Goal: Task Accomplishment & Management: Manage account settings

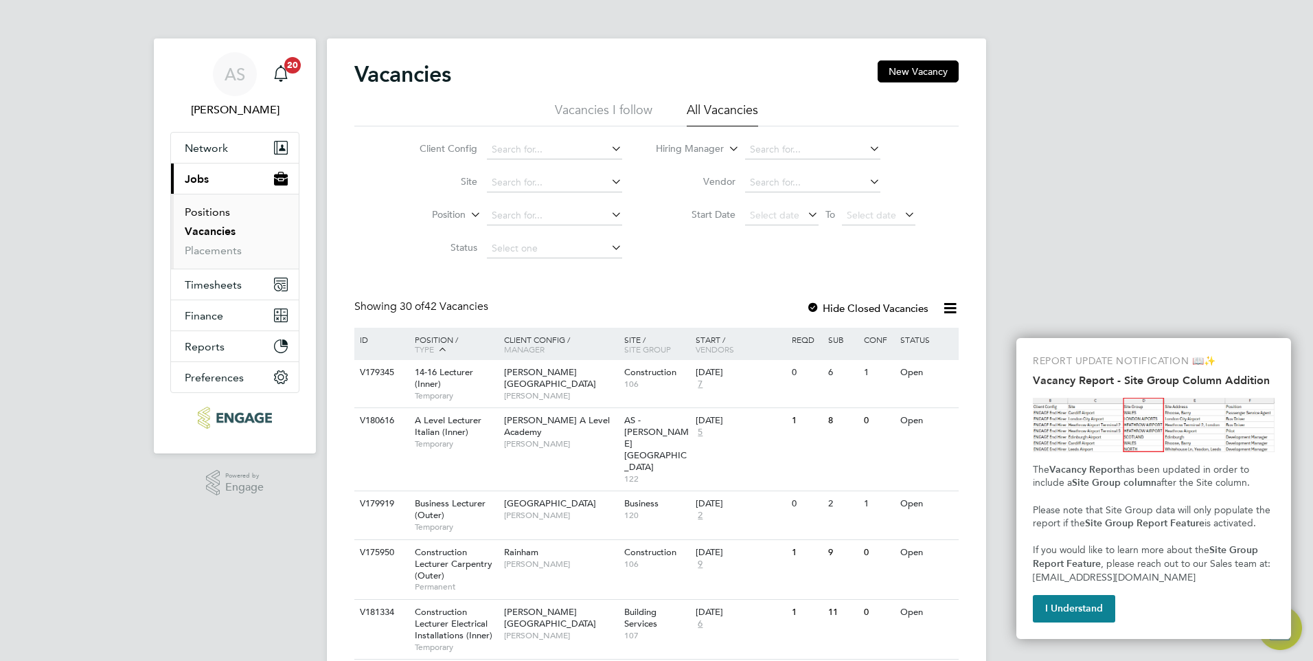
click at [201, 212] on link "Positions" at bounding box center [207, 211] width 45 height 13
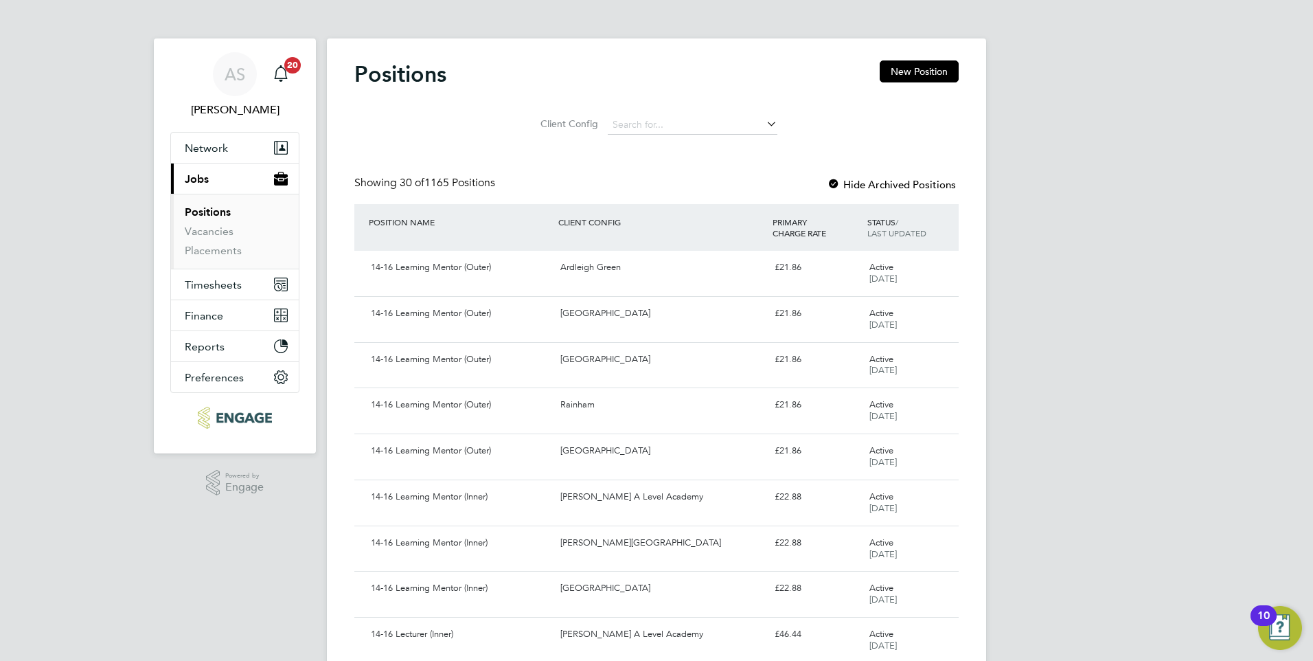
click at [764, 125] on icon at bounding box center [764, 123] width 0 height 19
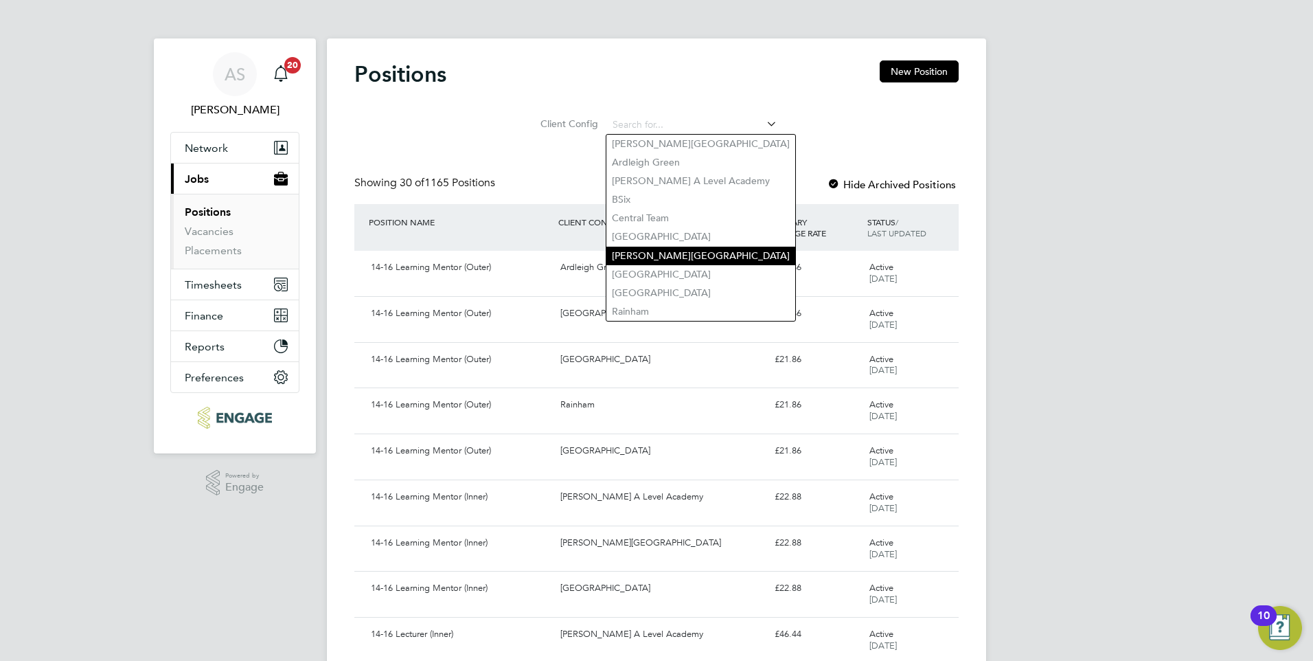
click at [673, 249] on li "[PERSON_NAME][GEOGRAPHIC_DATA]" at bounding box center [700, 255] width 189 height 19
type input "[PERSON_NAME][GEOGRAPHIC_DATA]"
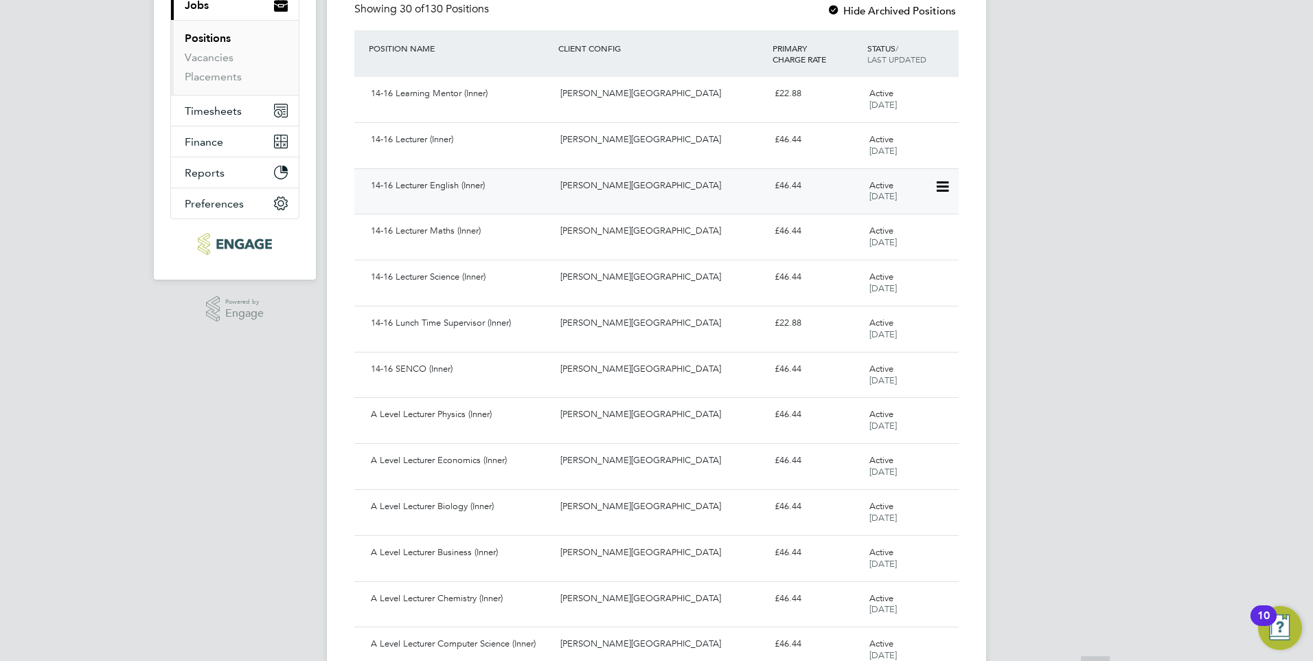
scroll to position [206, 0]
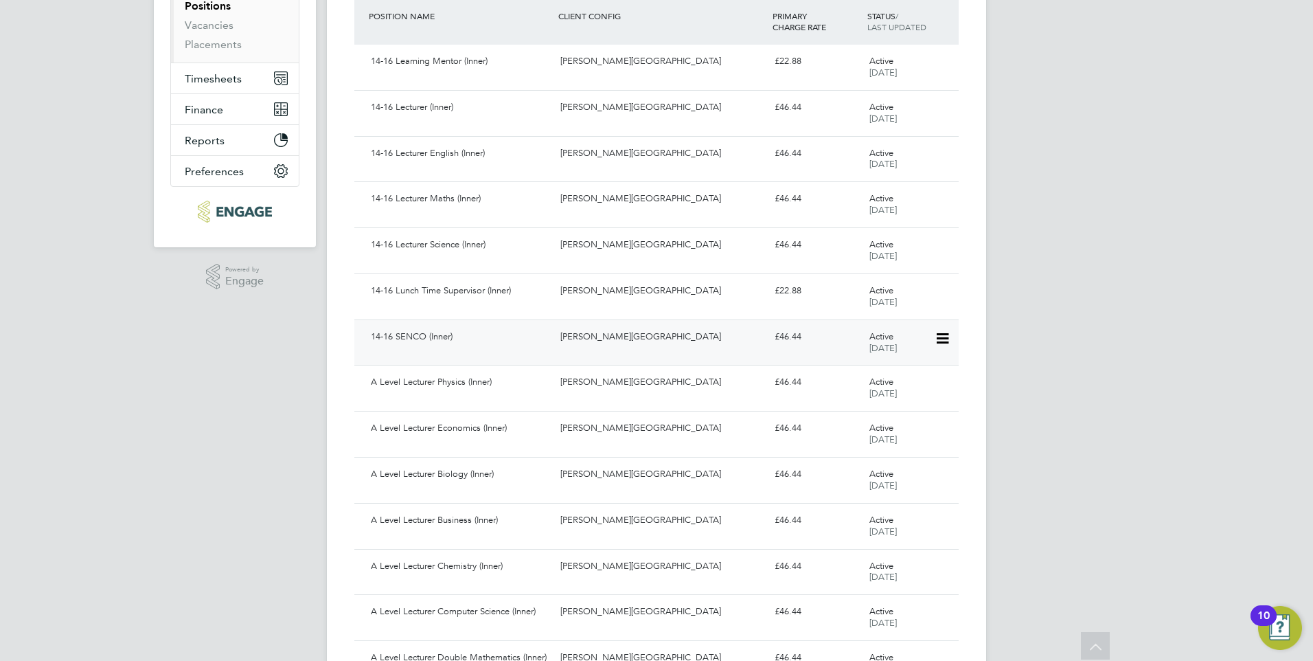
click at [598, 336] on div "[PERSON_NAME][GEOGRAPHIC_DATA]" at bounding box center [662, 336] width 214 height 23
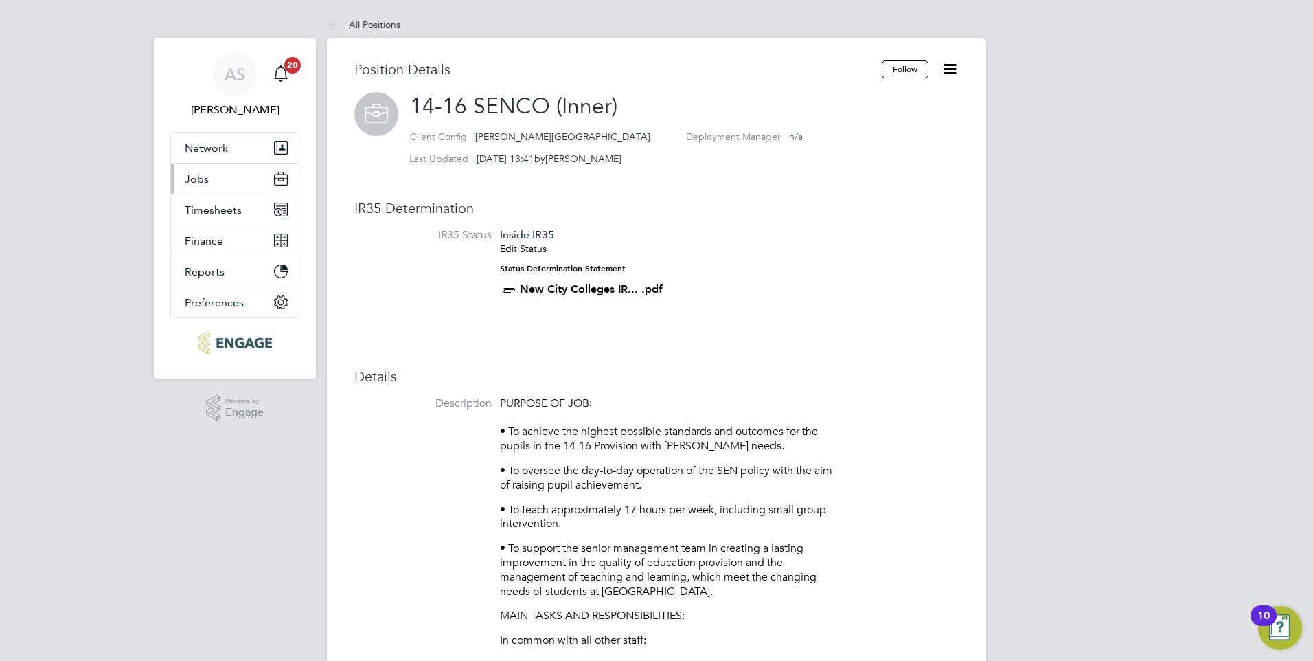
click at [197, 177] on span "Jobs" at bounding box center [197, 178] width 24 height 13
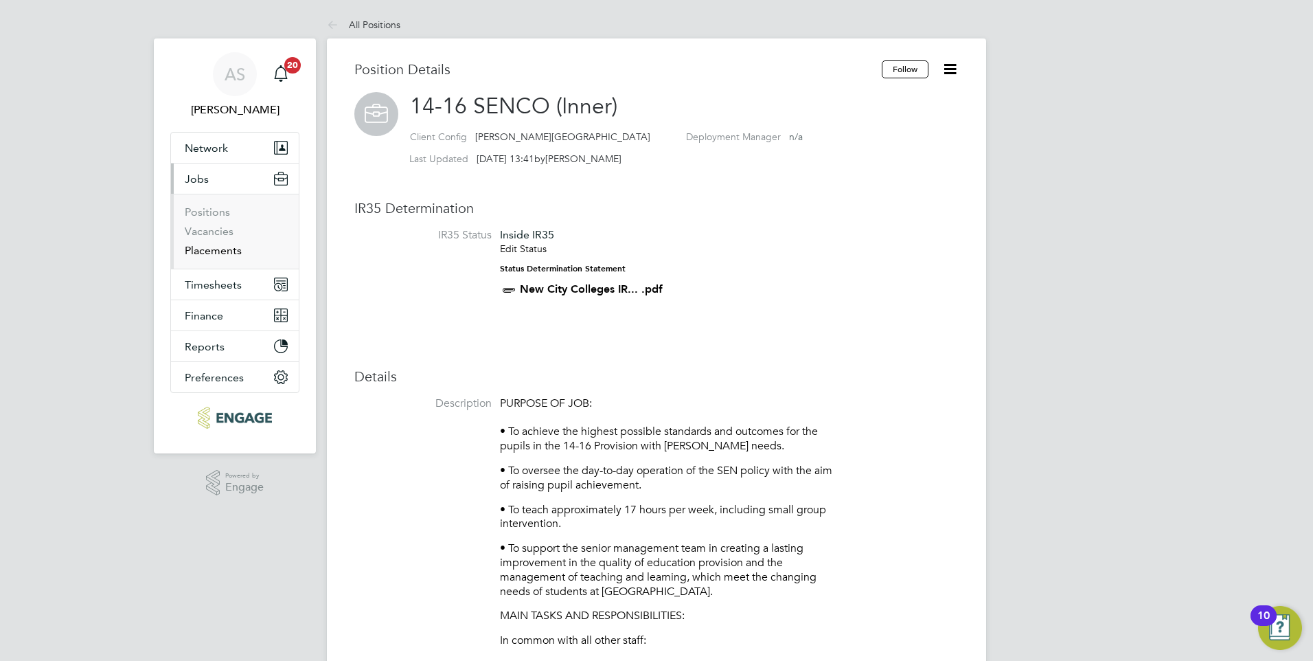
click at [210, 252] on link "Placements" at bounding box center [213, 250] width 57 height 13
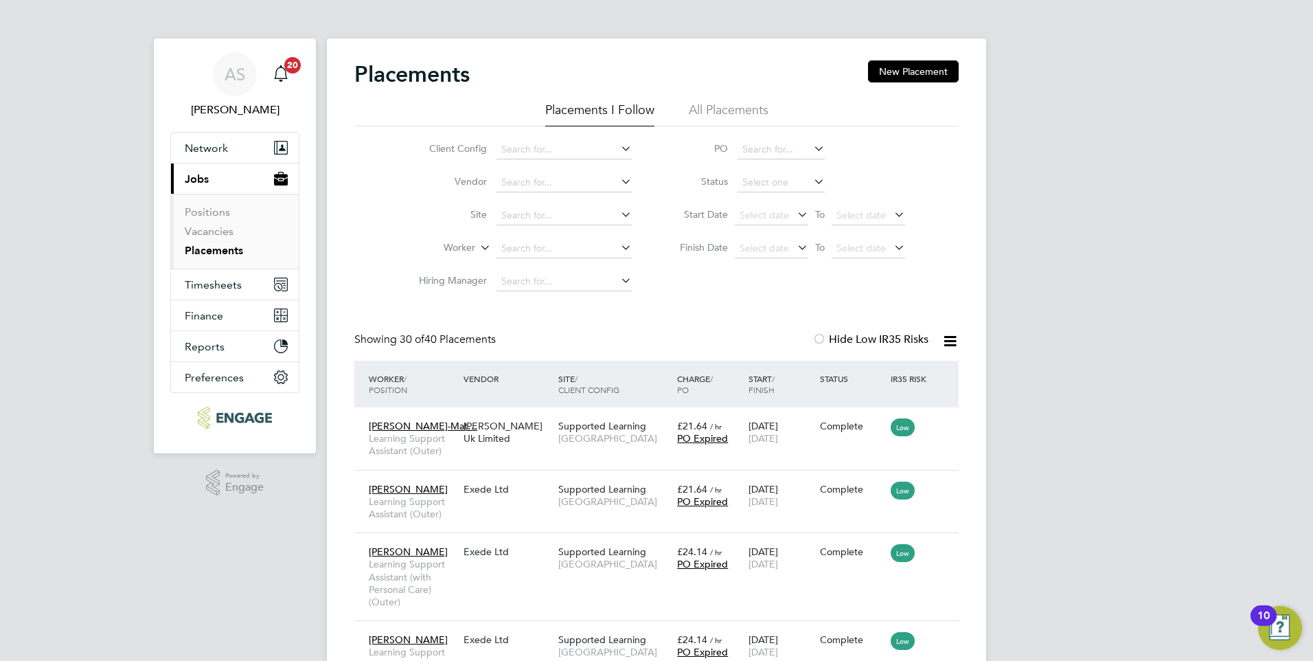
click at [618, 213] on icon at bounding box center [618, 214] width 0 height 19
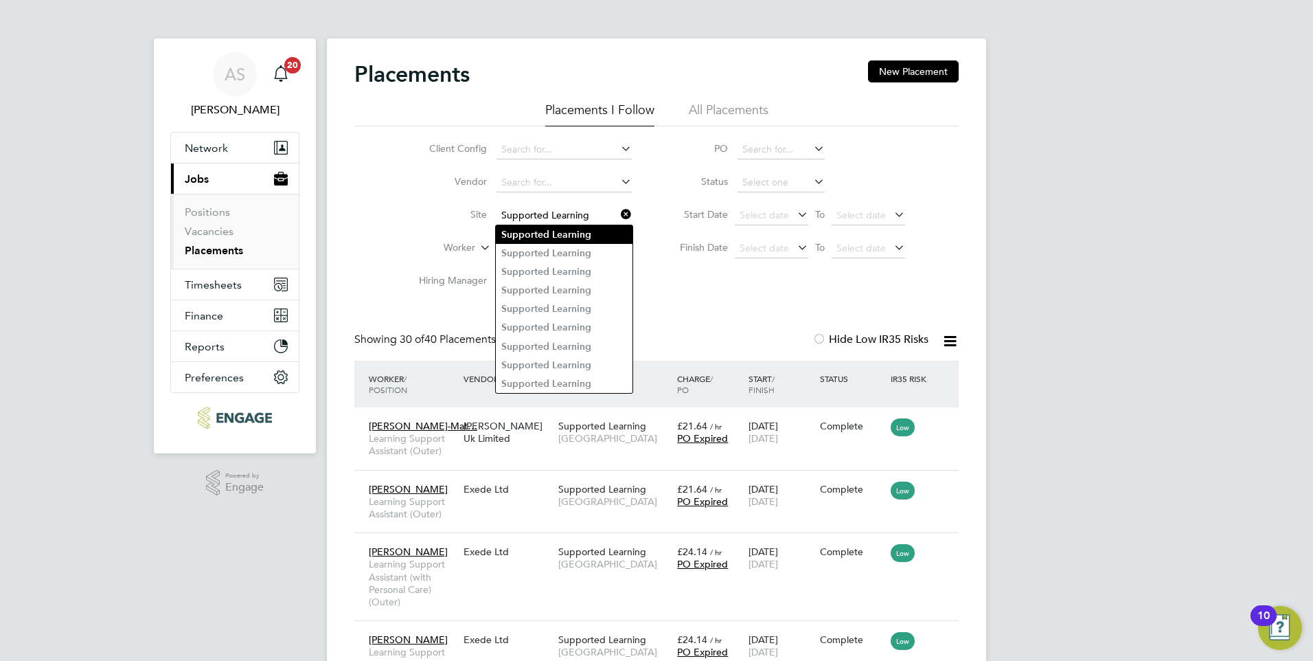
type input "Supported Learning"
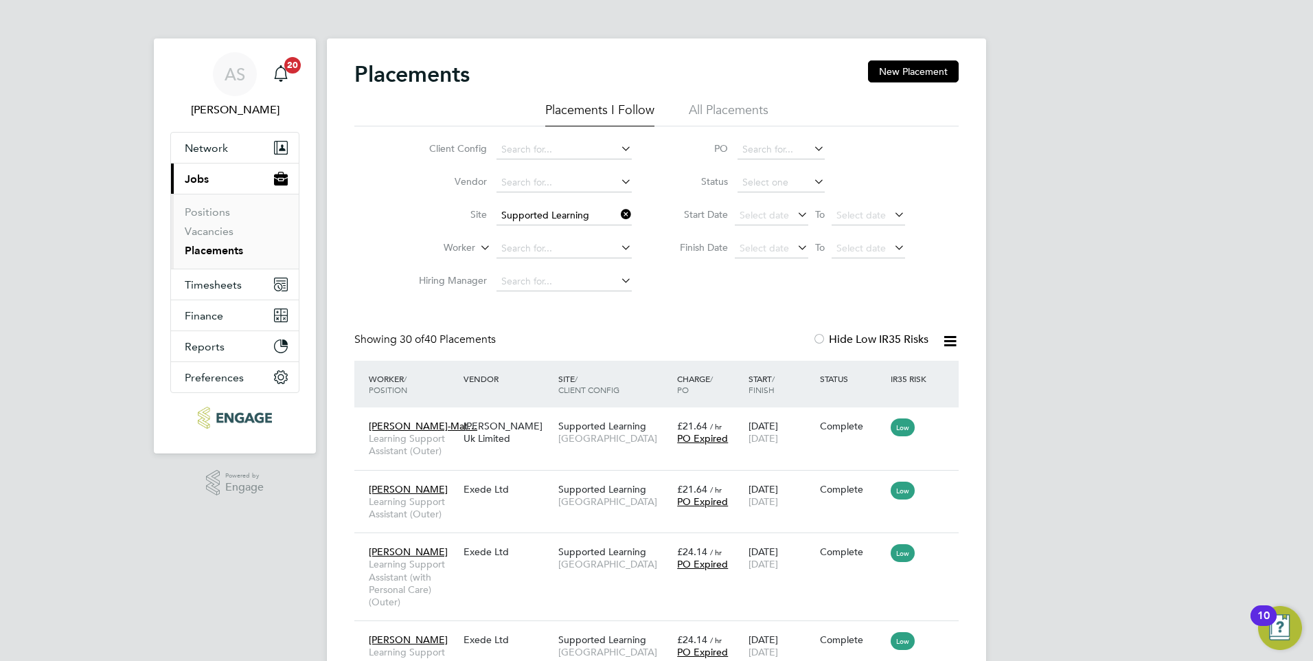
click at [593, 232] on li "Supported Learning" at bounding box center [564, 234] width 137 height 19
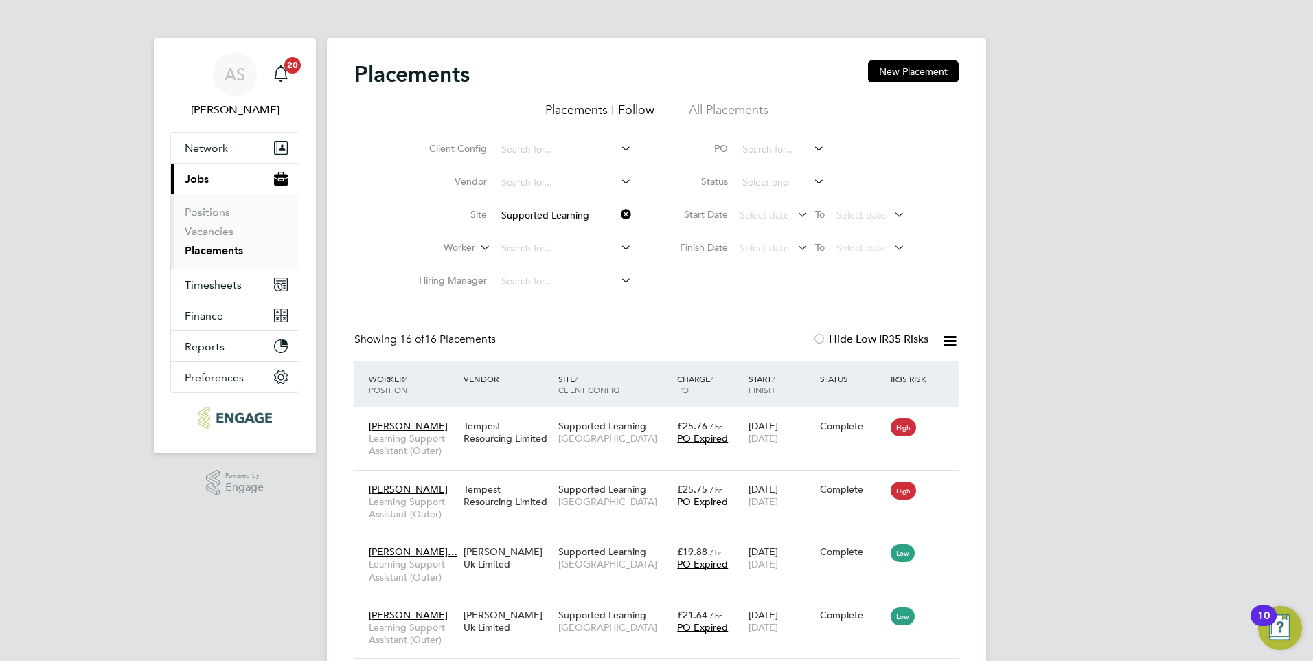
click at [811, 181] on icon at bounding box center [811, 181] width 0 height 19
click at [768, 275] on li "Complete" at bounding box center [781, 273] width 89 height 18
type input "Complete"
drag, startPoint x: 700, startPoint y: 338, endPoint x: 701, endPoint y: 322, distance: 15.9
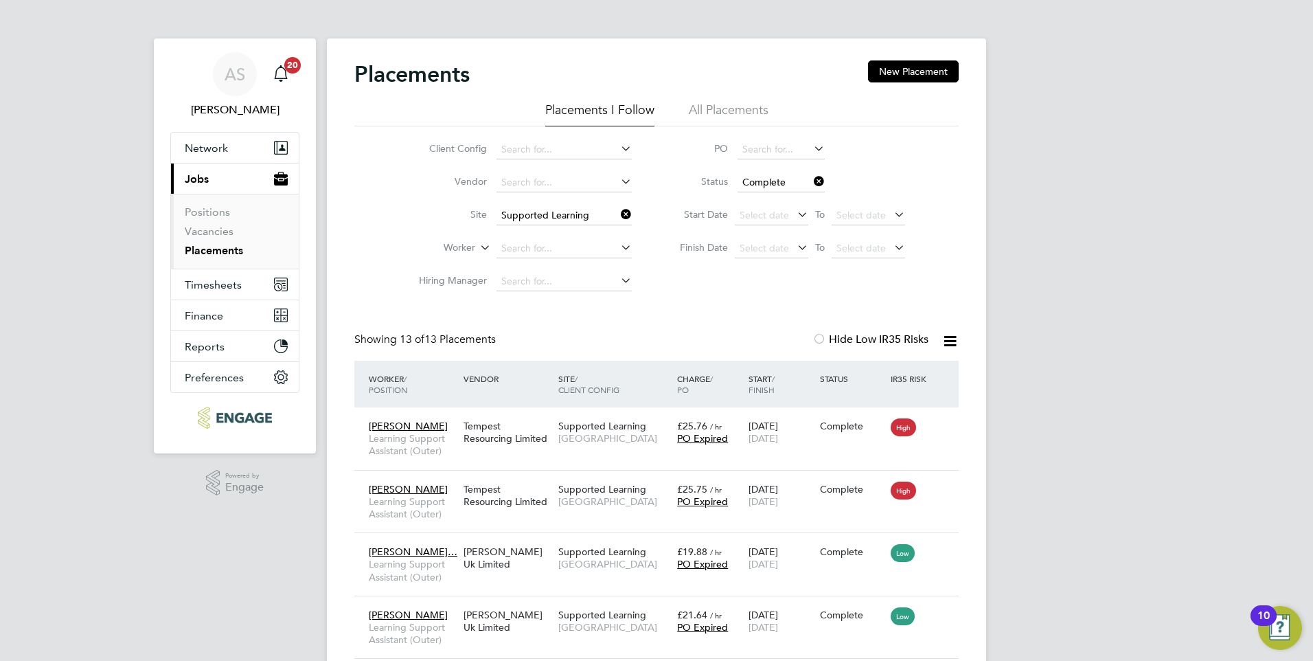
click at [618, 246] on icon at bounding box center [618, 247] width 0 height 19
type input "[PERSON_NAME] [PERSON_NAME]"
click at [618, 247] on icon at bounding box center [618, 247] width 0 height 19
click at [212, 232] on link "Vacancies" at bounding box center [209, 231] width 49 height 13
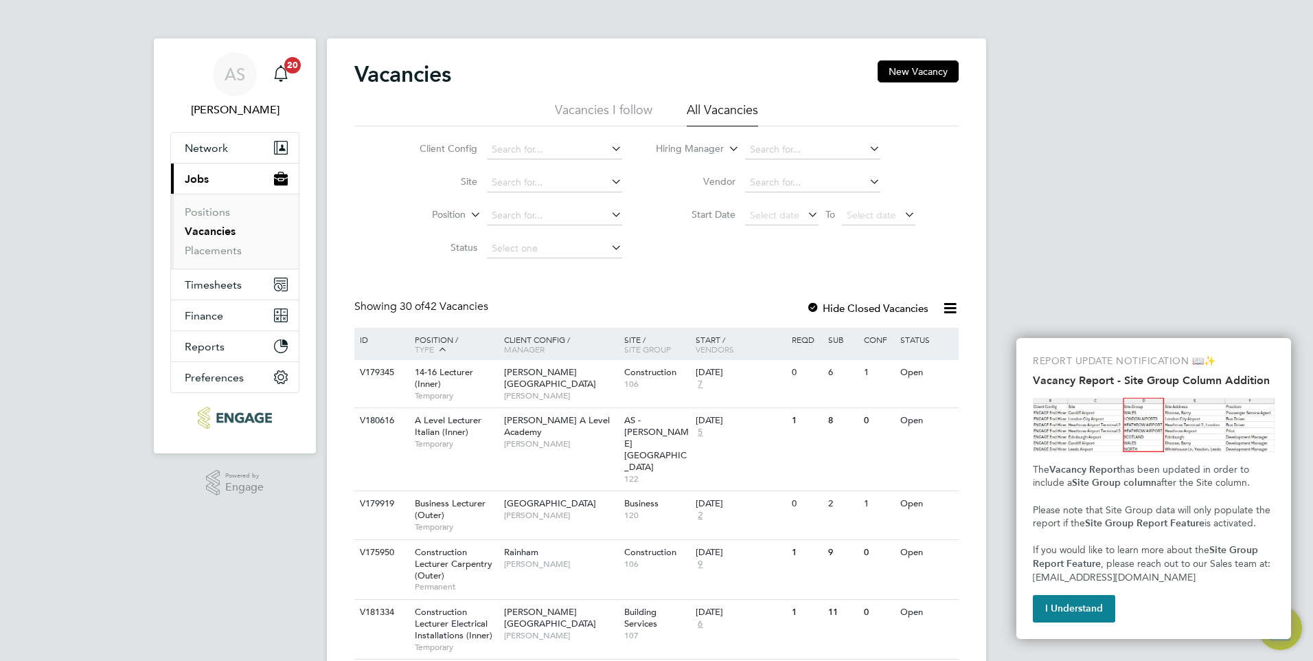
click at [866, 148] on icon at bounding box center [866, 148] width 0 height 19
click at [814, 168] on li "[PERSON_NAME]" at bounding box center [830, 168] width 172 height 19
type input "[PERSON_NAME]"
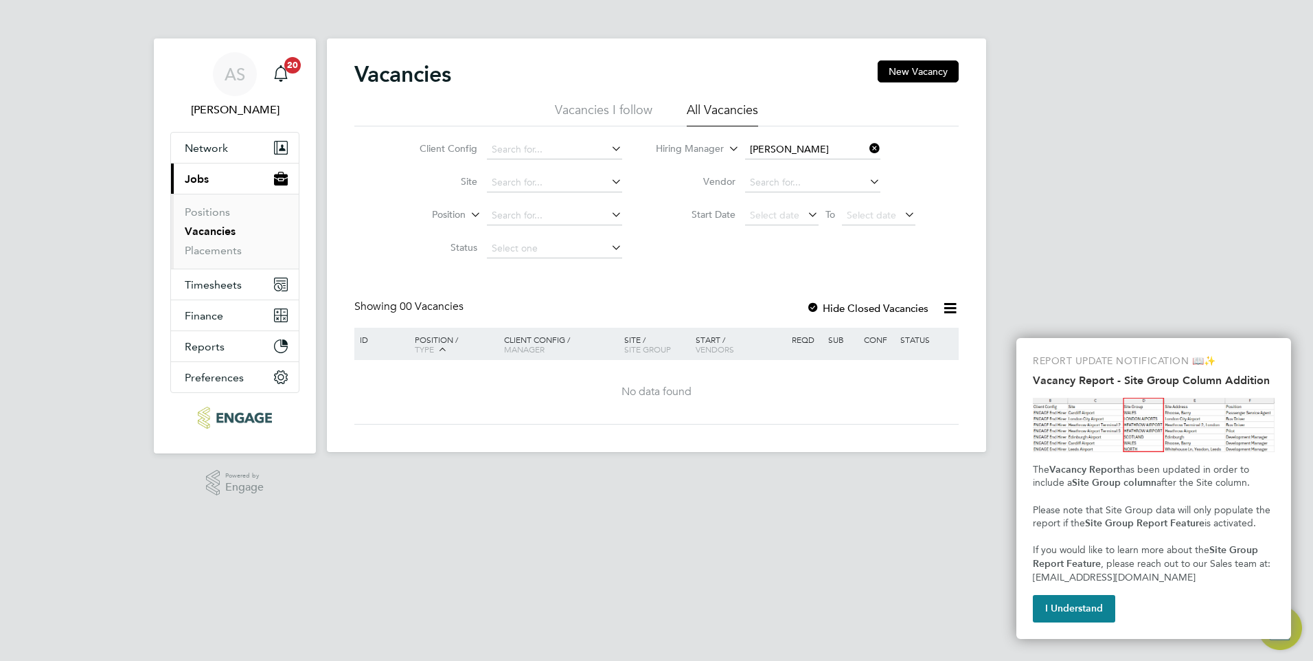
click at [812, 306] on div at bounding box center [813, 309] width 14 height 14
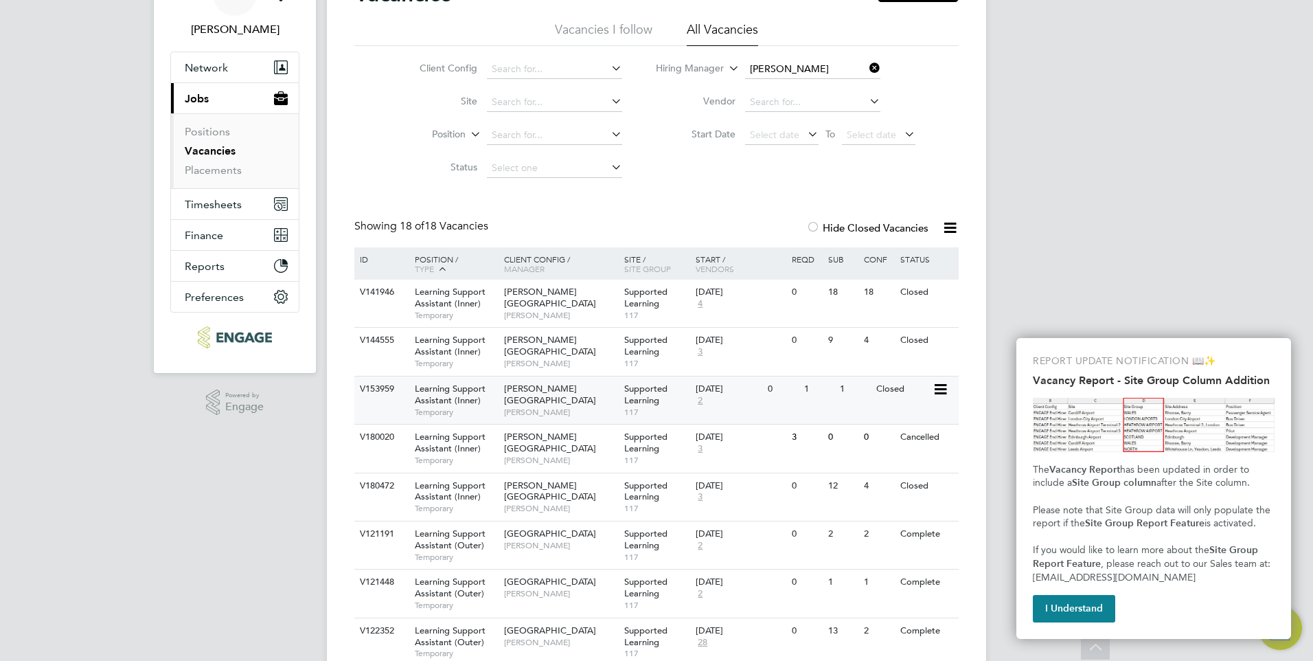
scroll to position [69, 0]
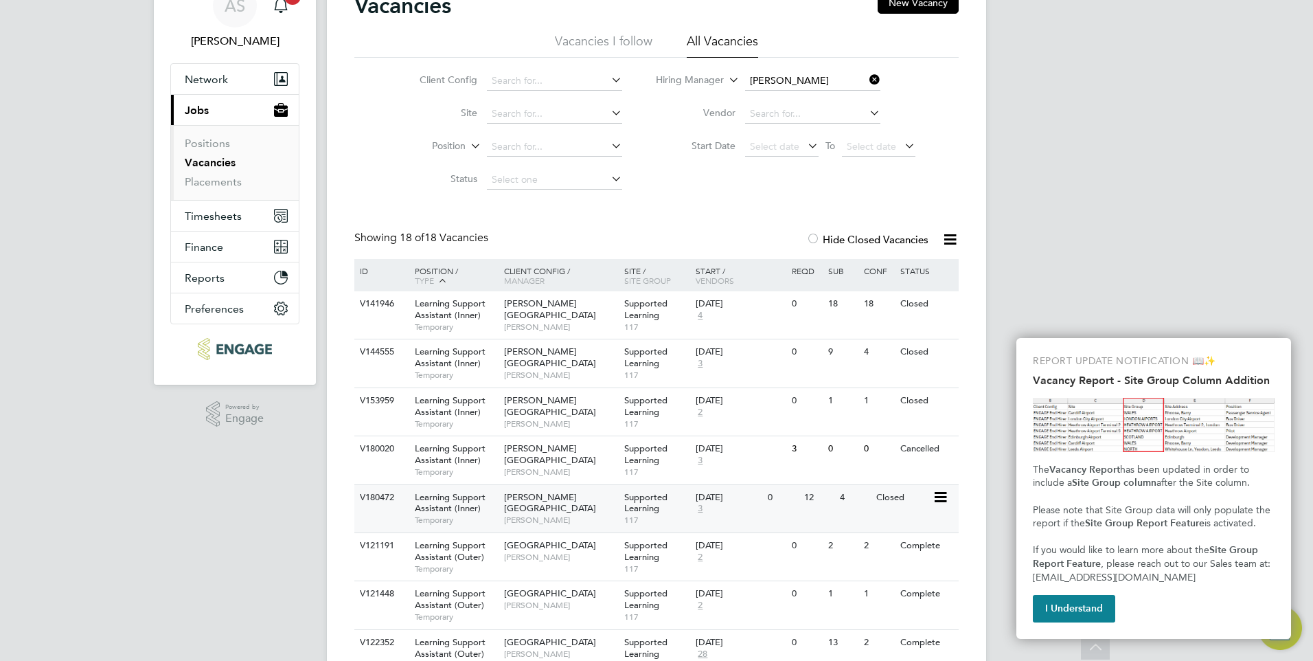
click at [653, 494] on span "Supported Learning" at bounding box center [645, 502] width 43 height 23
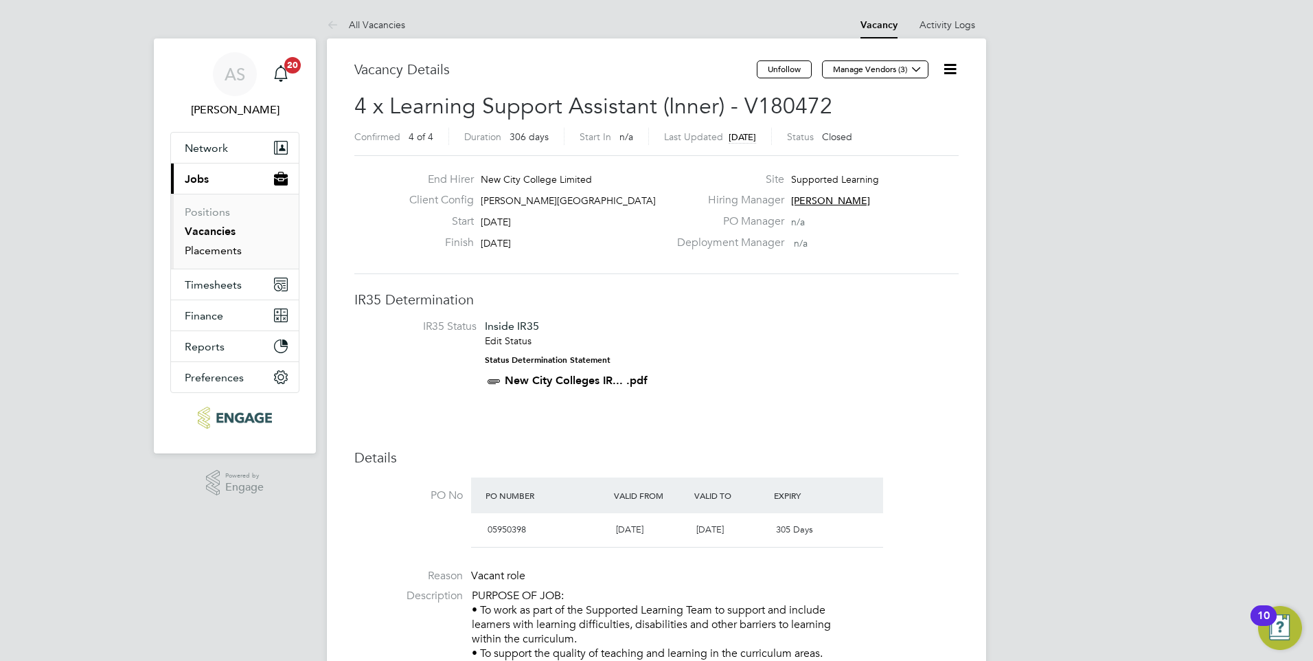
click at [211, 252] on link "Placements" at bounding box center [213, 250] width 57 height 13
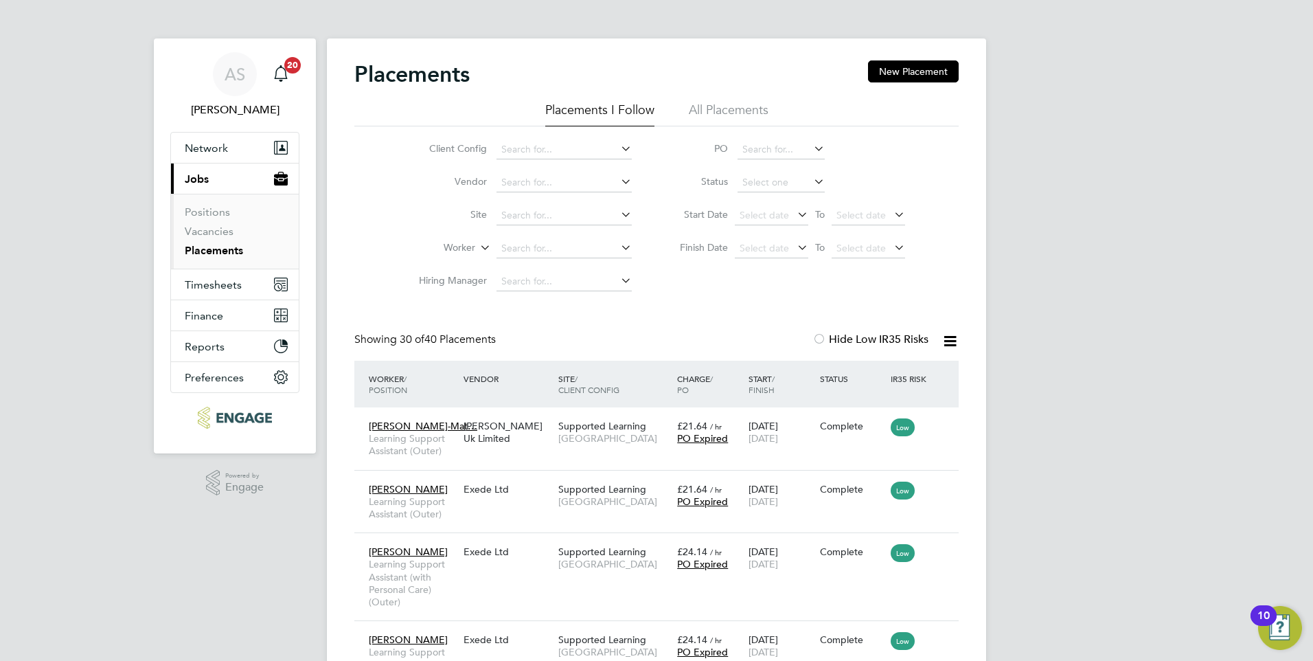
click at [618, 280] on icon at bounding box center [618, 280] width 0 height 19
type input "[PERSON_NAME]"
click at [615, 304] on li "Select a Client Config to search Managers" at bounding box center [592, 300] width 193 height 18
click at [618, 282] on icon at bounding box center [618, 280] width 0 height 19
drag, startPoint x: 575, startPoint y: 301, endPoint x: 583, endPoint y: 300, distance: 7.6
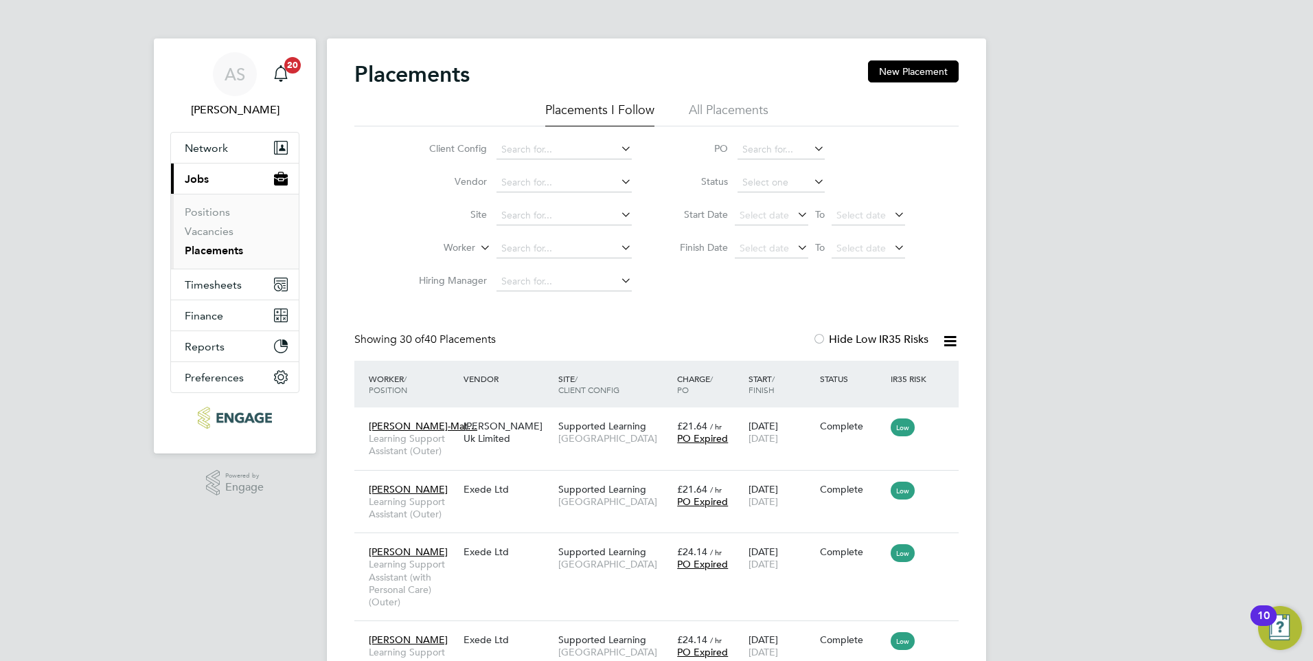
click at [576, 301] on li "Select a Client Config to search Managers" at bounding box center [592, 300] width 193 height 18
click at [618, 277] on icon at bounding box center [618, 280] width 0 height 19
click at [618, 181] on icon at bounding box center [618, 181] width 0 height 19
click at [534, 181] on input "Tempect" at bounding box center [563, 182] width 135 height 19
type input "Tempest"
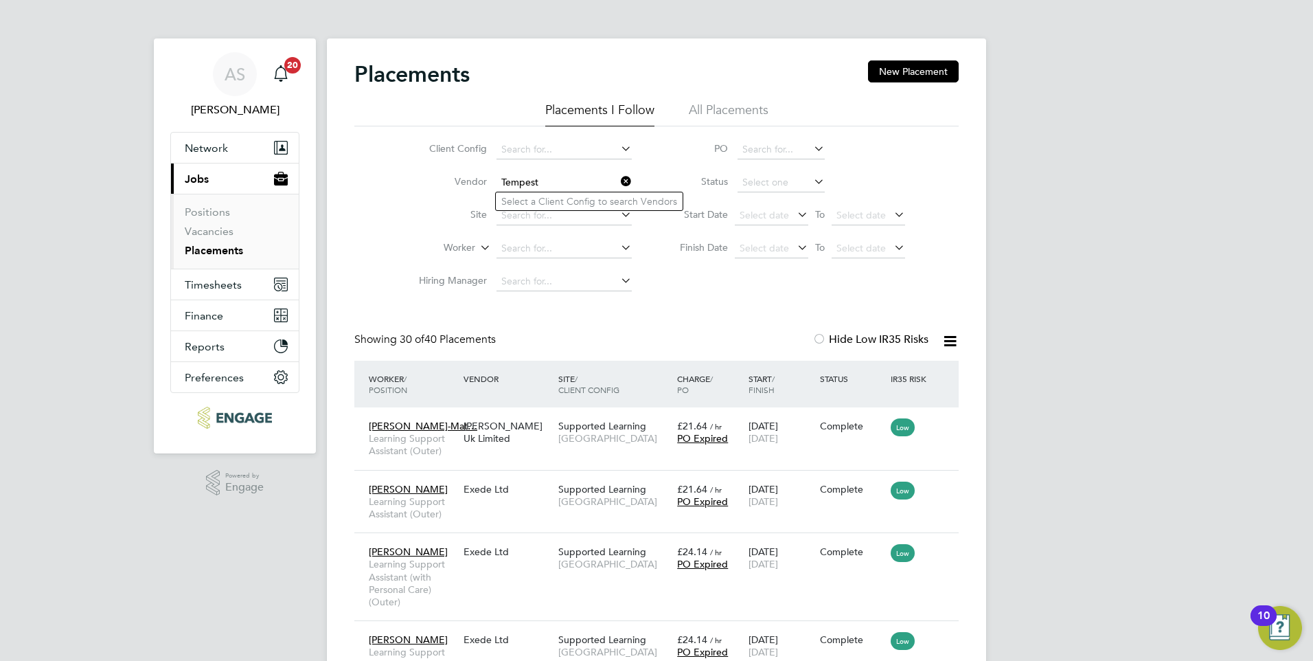
click at [655, 297] on div "Client Config Vendor Tempest Site Worker Hiring Manager PO Status Start Date Se…" at bounding box center [656, 212] width 604 height 172
click at [529, 183] on input at bounding box center [563, 182] width 135 height 19
click at [618, 181] on icon at bounding box center [618, 181] width 0 height 19
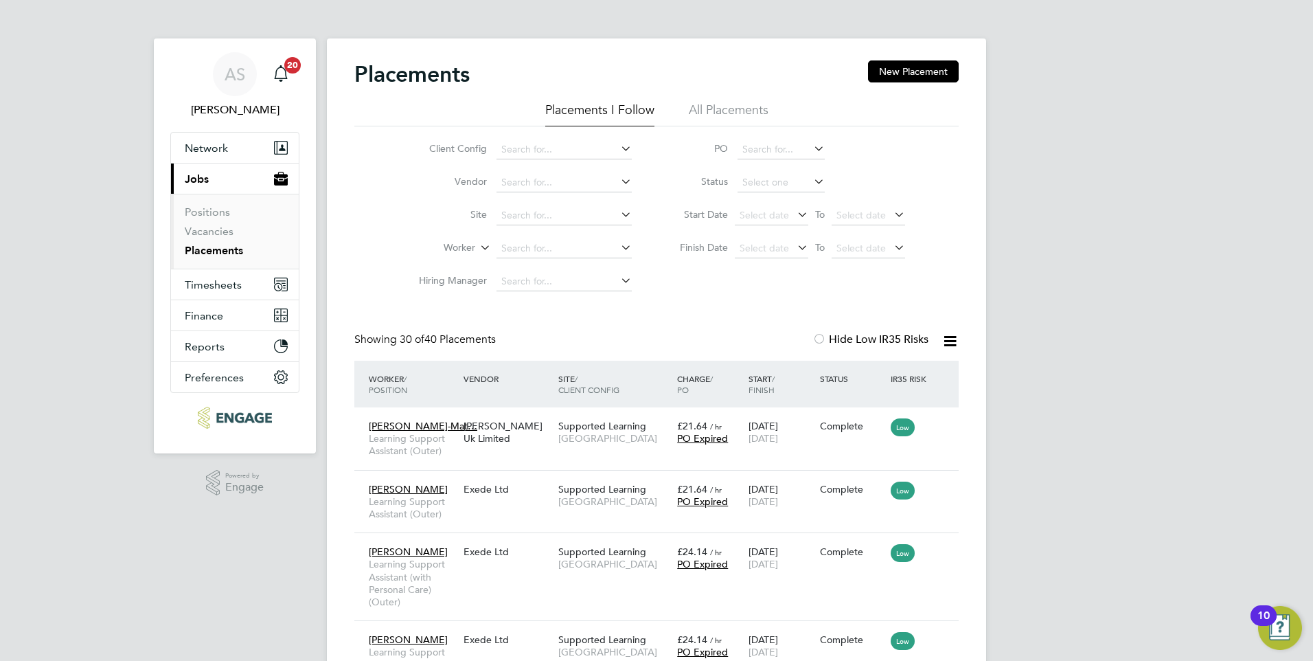
click at [811, 181] on icon at bounding box center [811, 181] width 0 height 19
click at [776, 251] on li "In Progress" at bounding box center [781, 255] width 89 height 18
type input "In Progress"
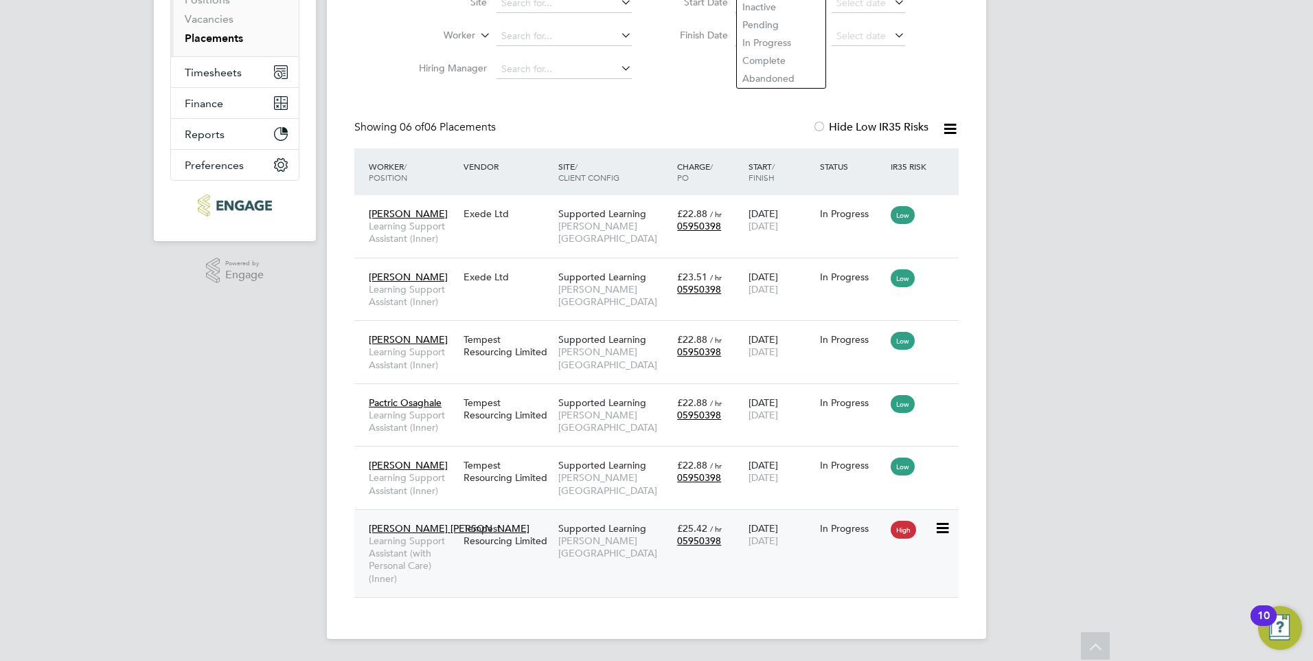
click at [701, 523] on span "£25.42" at bounding box center [692, 528] width 30 height 12
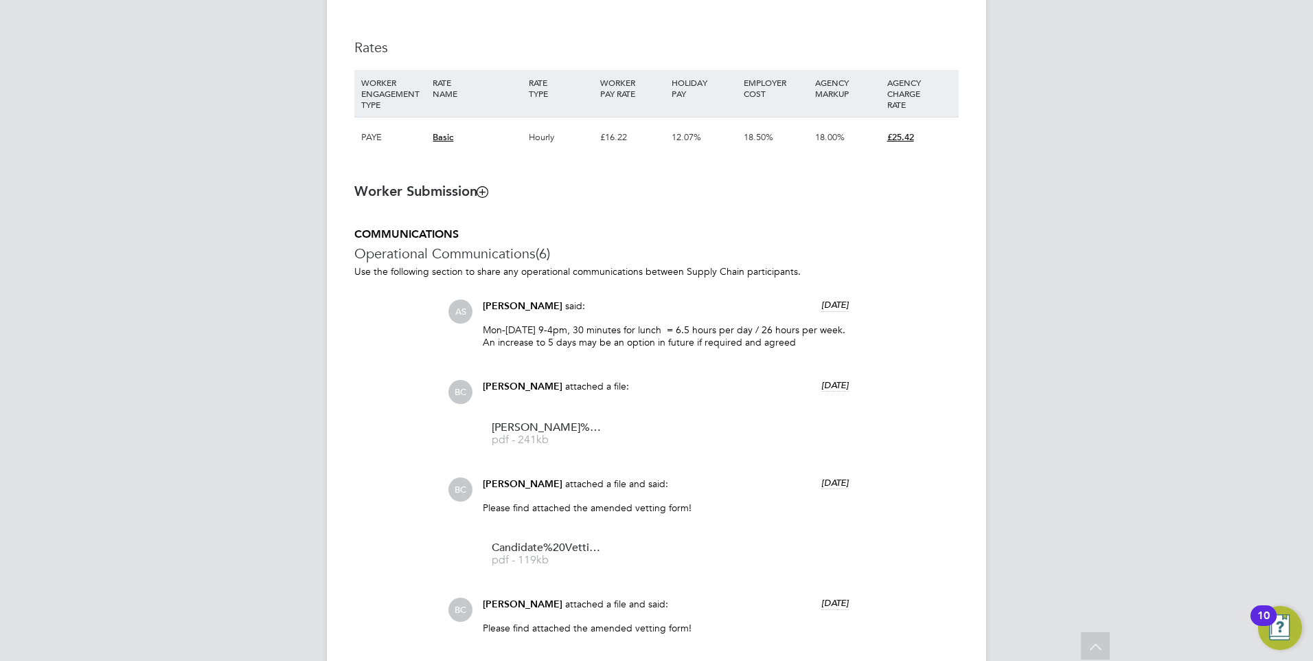
scroll to position [1030, 0]
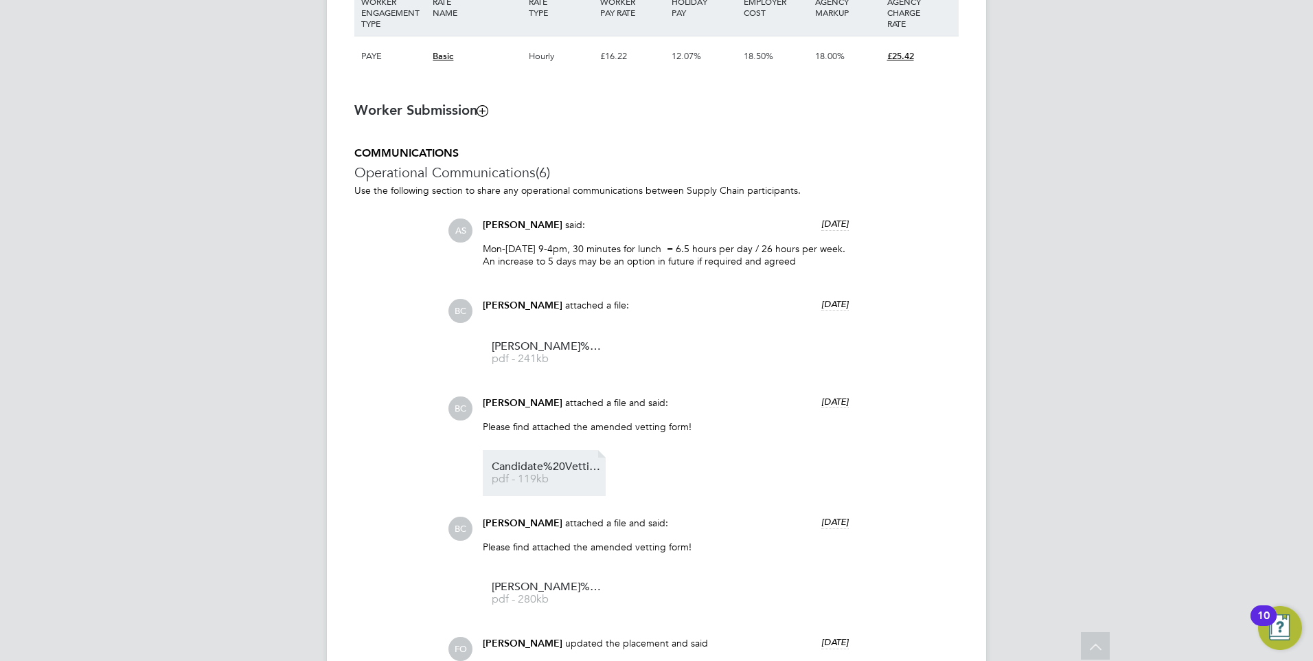
click at [518, 472] on span "Candidate%20Vetting%20Form%20-%20Ncc%20-%20Tabitha%20(3)" at bounding box center [547, 466] width 110 height 10
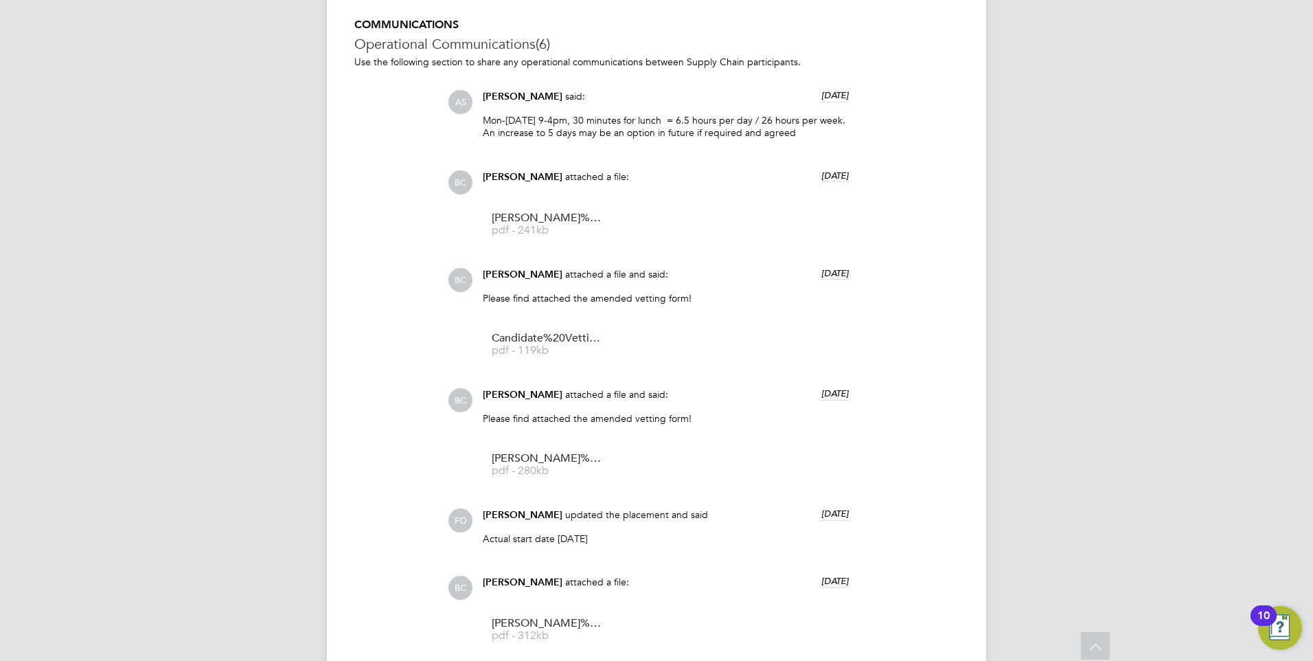
scroll to position [1407, 0]
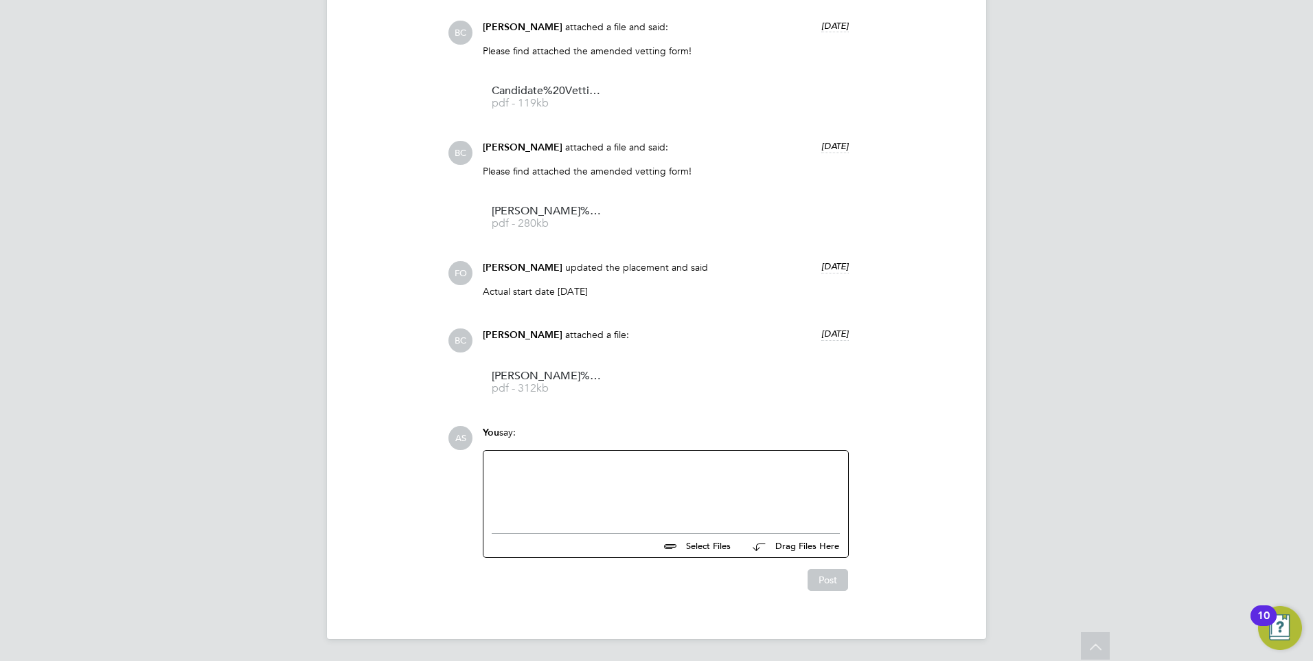
click at [533, 466] on div at bounding box center [666, 488] width 348 height 59
click at [827, 582] on button "Post" at bounding box center [827, 580] width 41 height 22
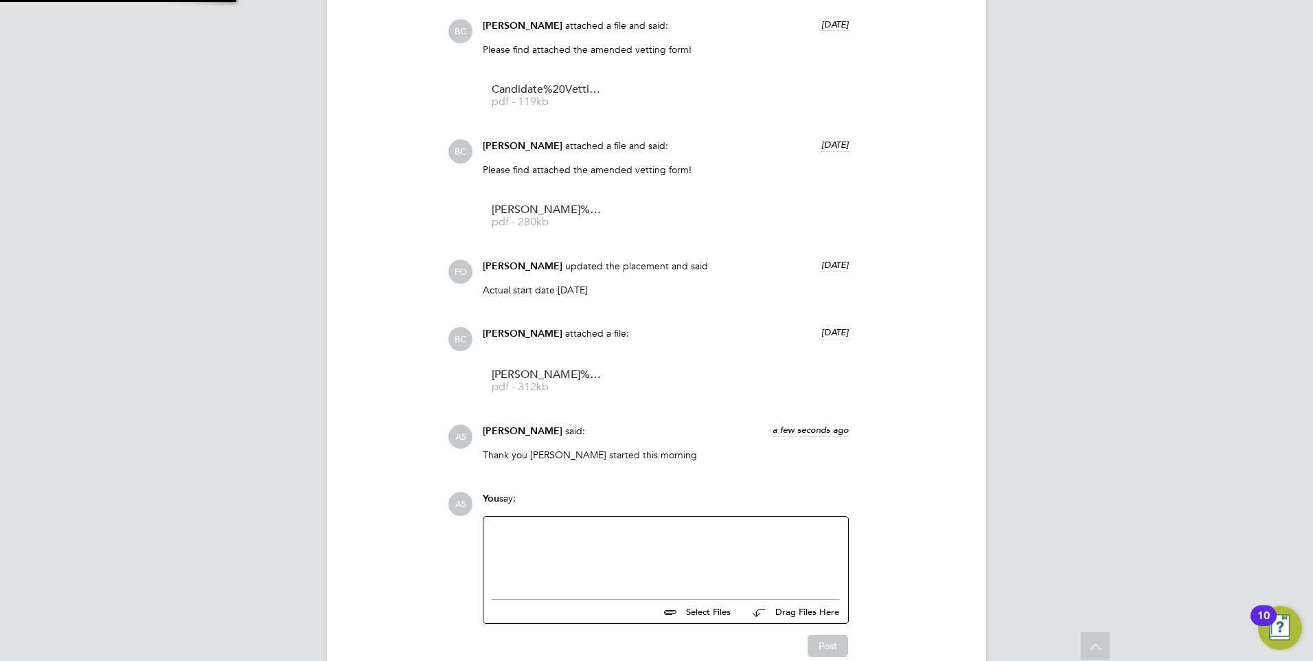
scroll to position [1474, 0]
